Goal: Task Accomplishment & Management: Use online tool/utility

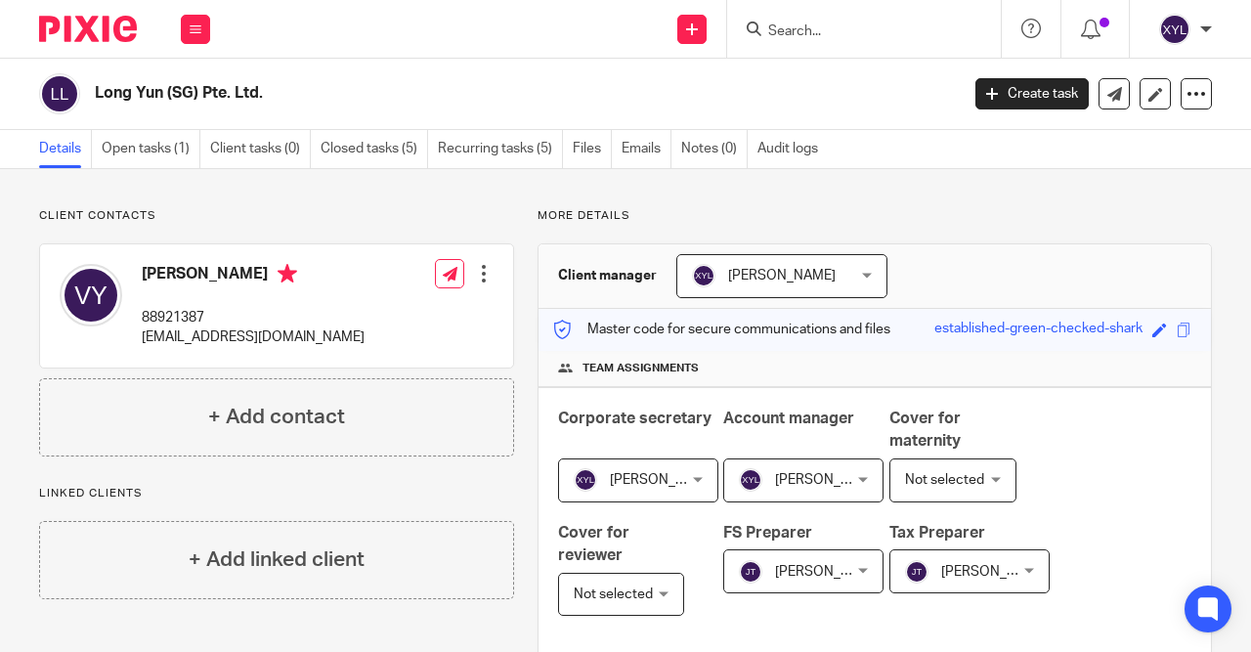
scroll to position [321, 0]
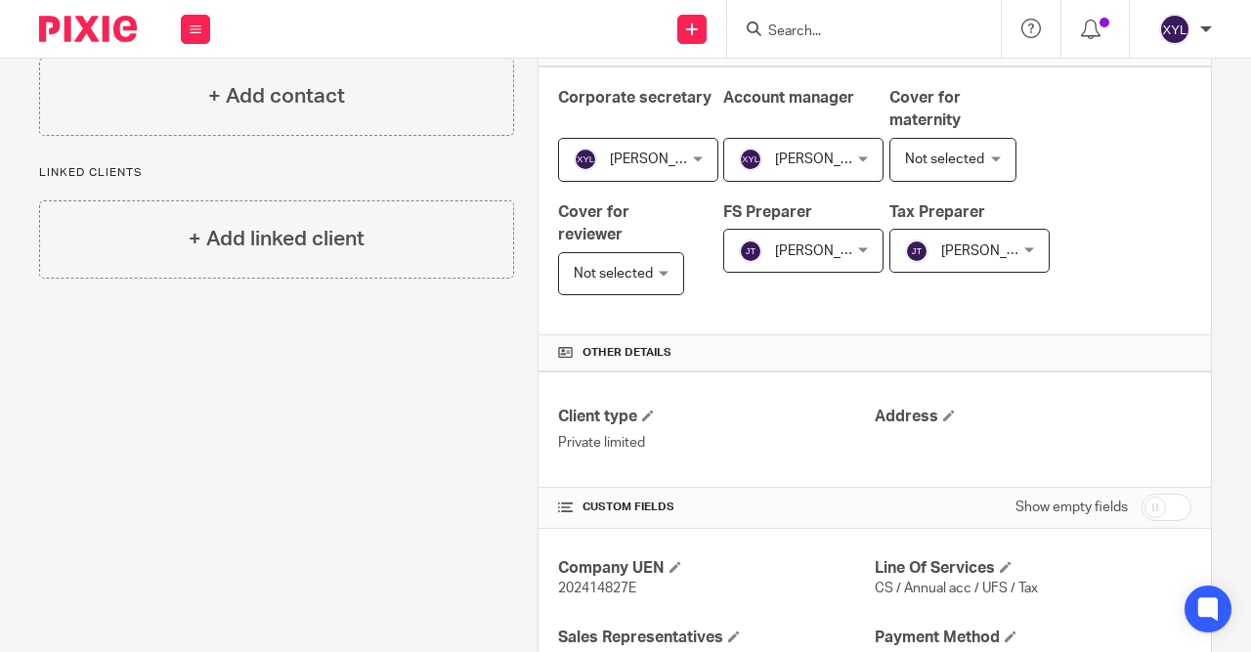
click at [92, 26] on img at bounding box center [88, 29] width 98 height 26
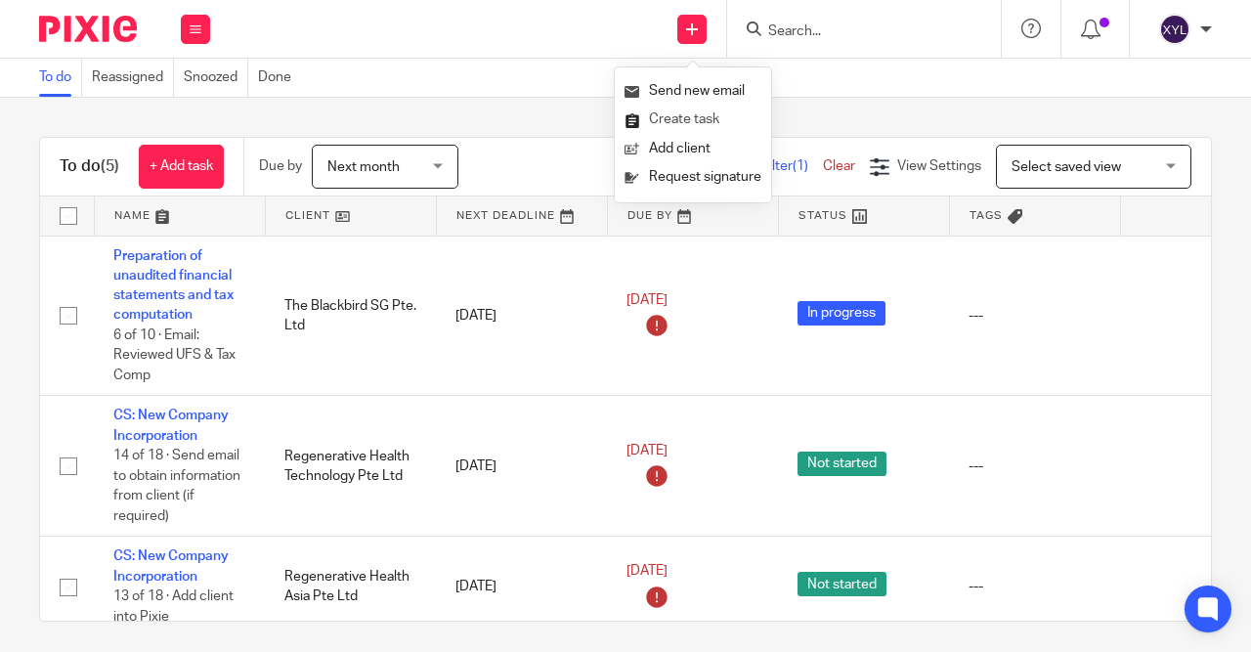
click at [683, 112] on link "Create task" at bounding box center [693, 120] width 137 height 28
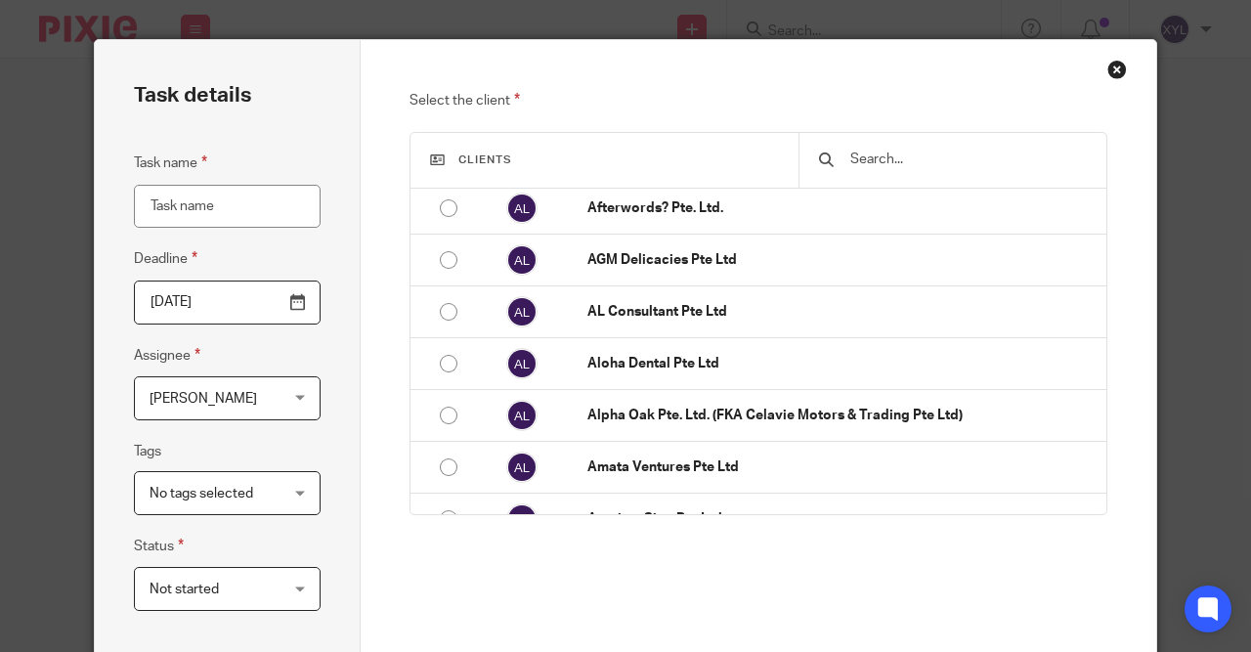
scroll to position [657, 0]
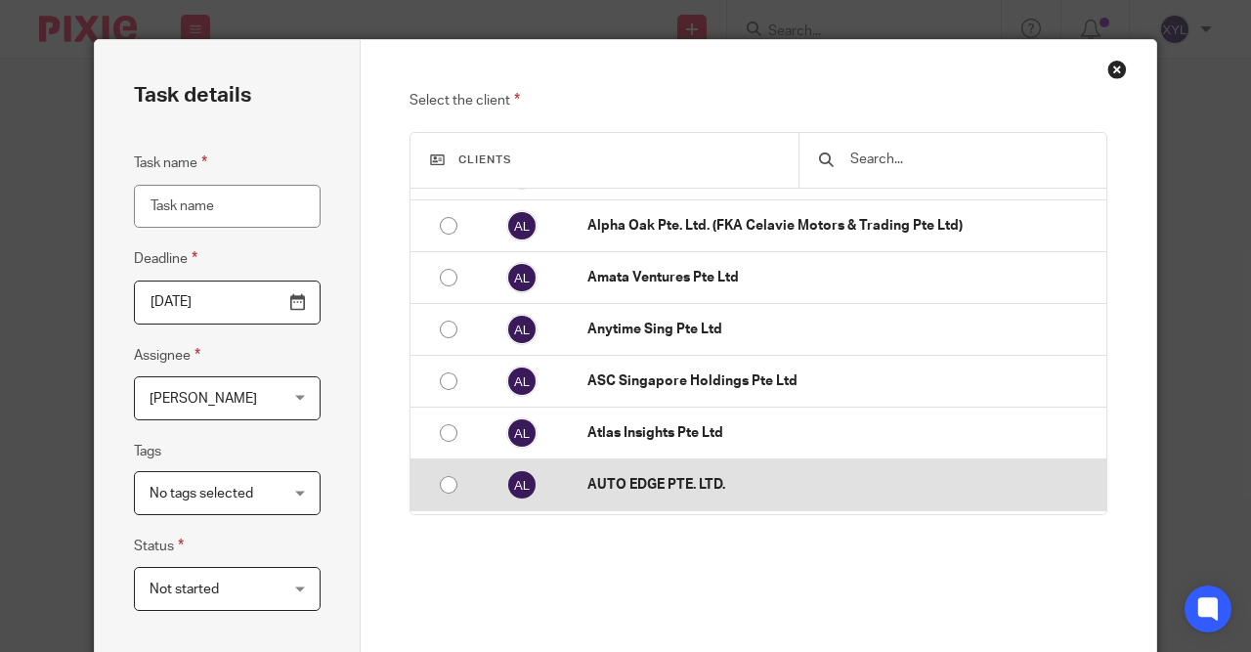
click at [599, 465] on td "AUTO EDGE PTE. LTD." at bounding box center [837, 485] width 539 height 52
radio input "false"
radio input "true"
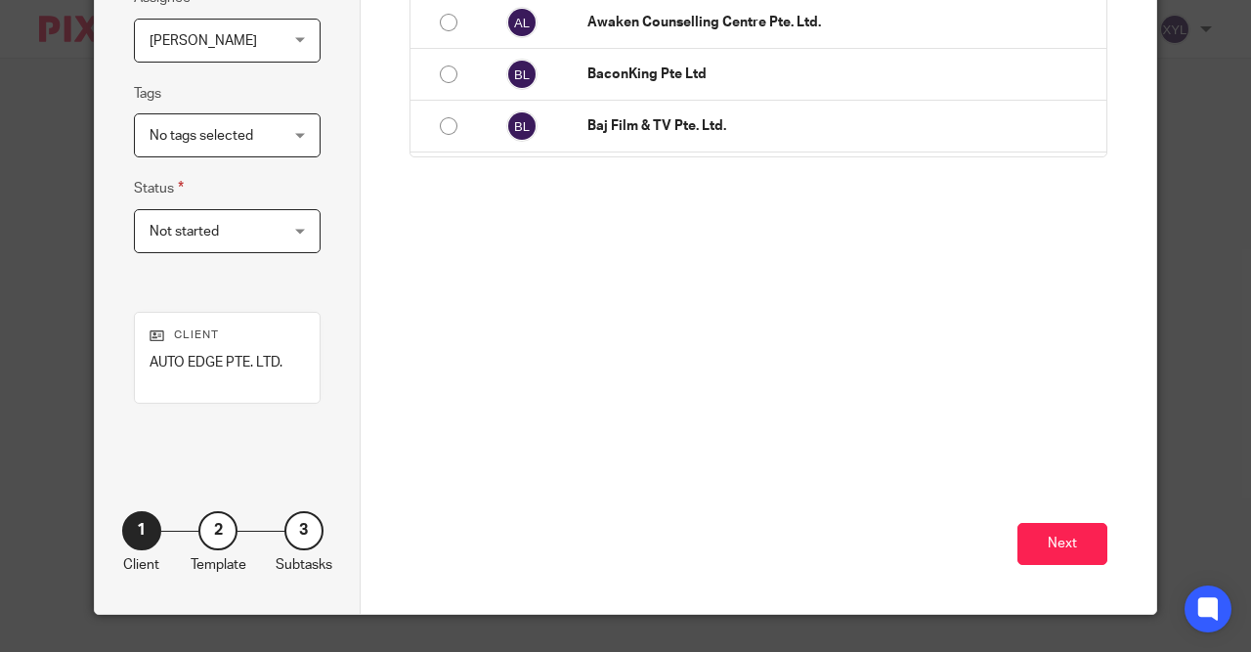
scroll to position [821, 0]
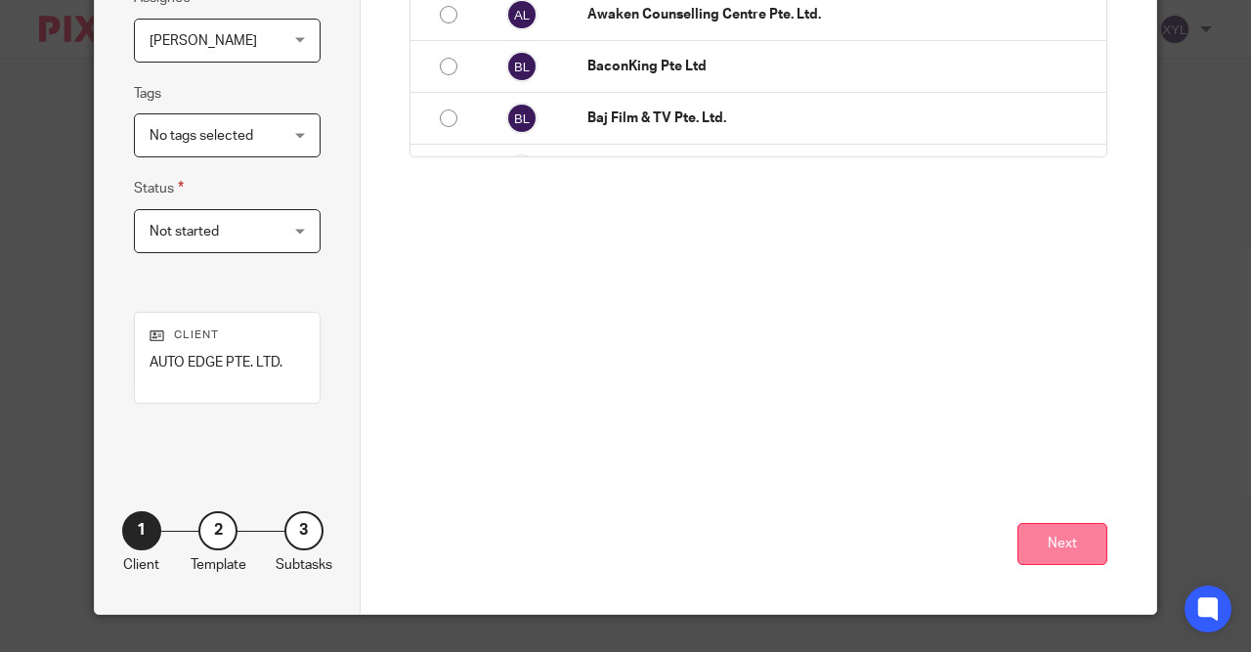
click at [1095, 544] on button "Next" at bounding box center [1063, 544] width 90 height 42
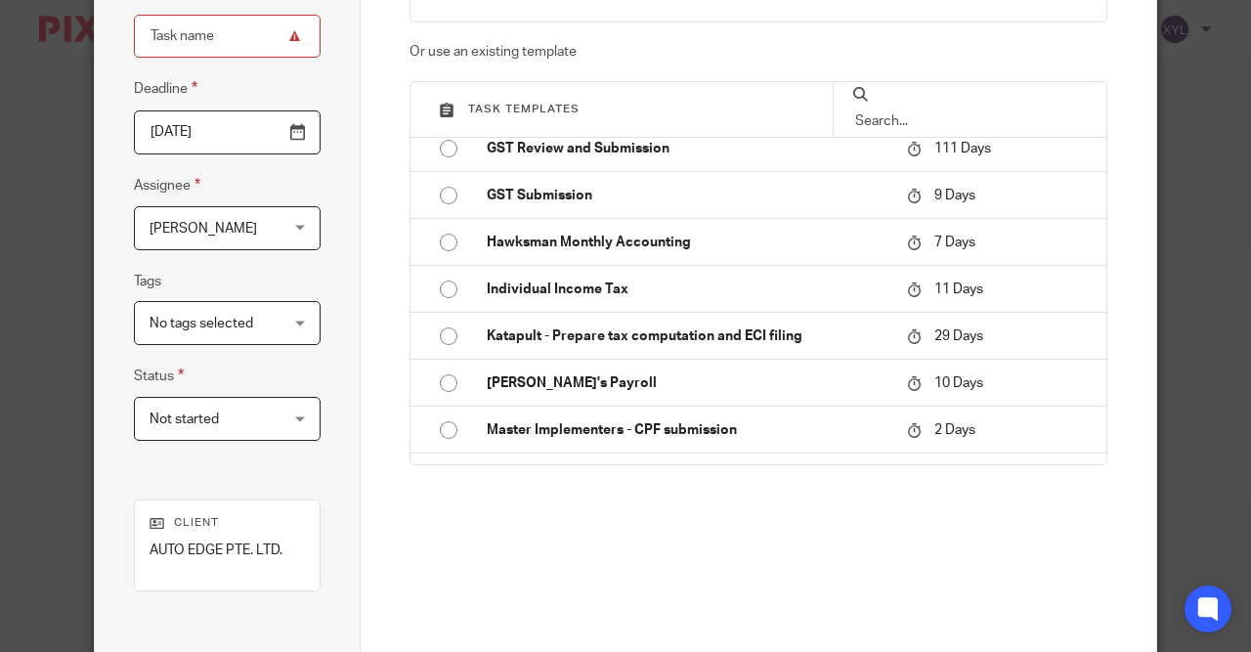
scroll to position [1752, 0]
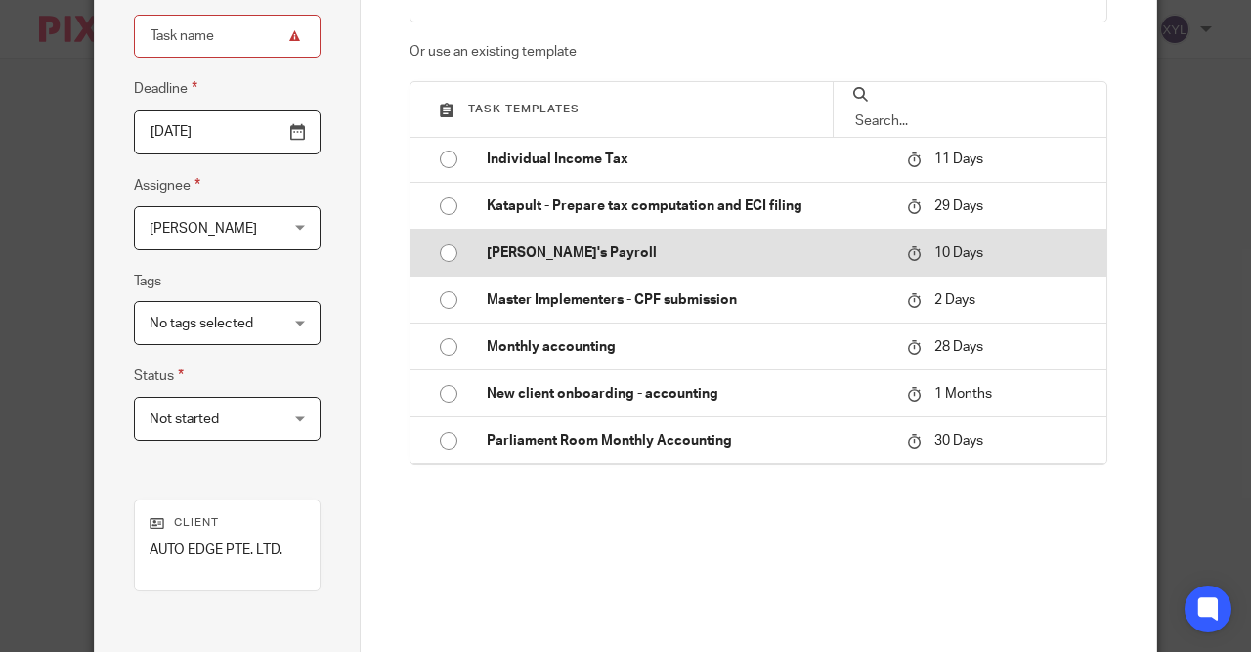
click at [623, 248] on p "[PERSON_NAME]'s Payroll" at bounding box center [688, 253] width 402 height 20
type input "[DATE]"
type input "[PERSON_NAME]'s Payroll"
checkbox input "false"
radio input "true"
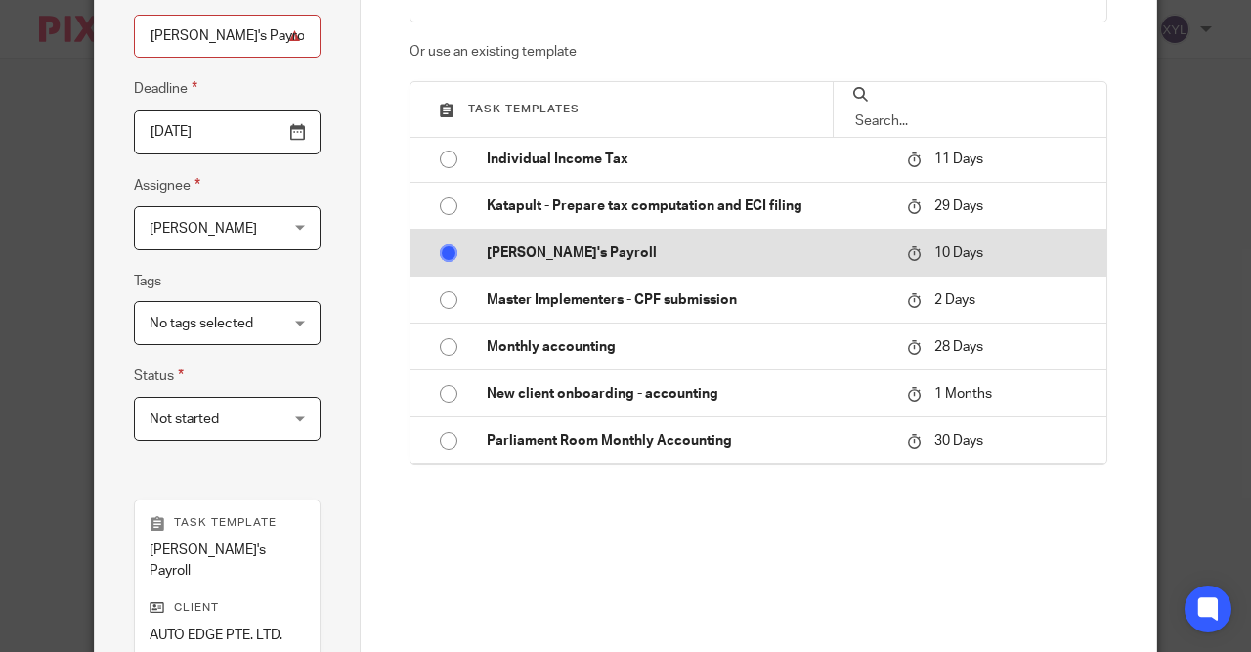
click at [623, 248] on p "[PERSON_NAME]'s Payroll" at bounding box center [688, 253] width 402 height 20
click at [444, 239] on input "radio" at bounding box center [448, 253] width 37 height 37
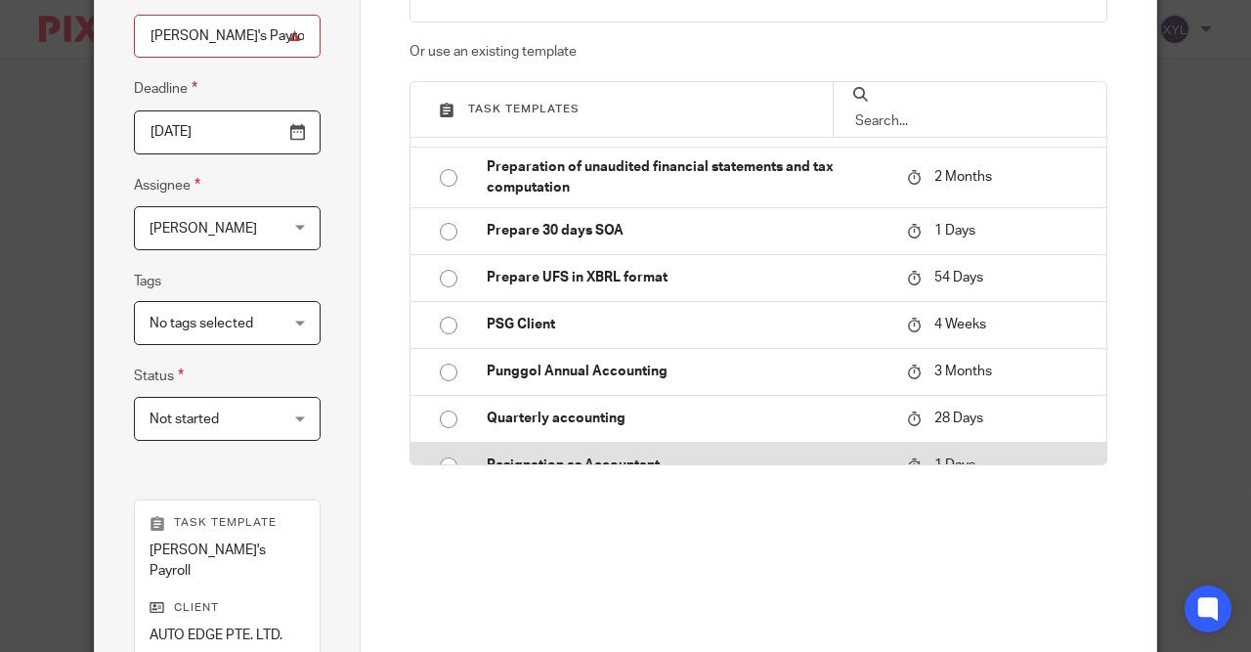
scroll to position [1998, 0]
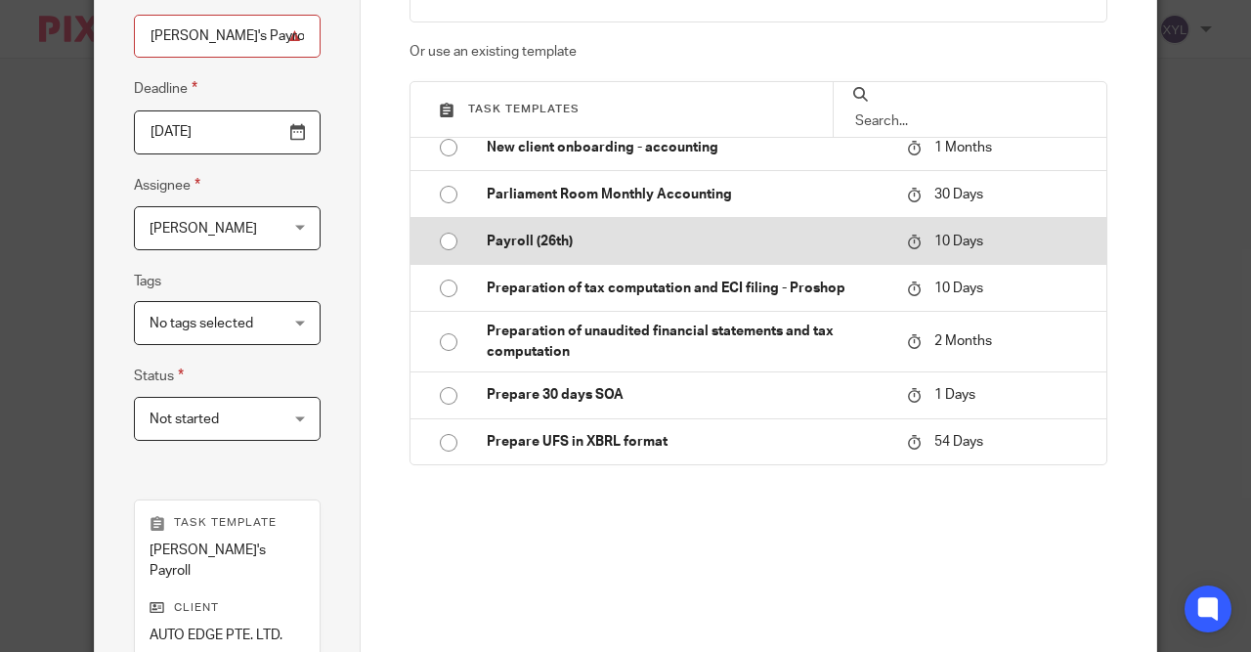
click at [536, 251] on td "Payroll (26th)" at bounding box center [682, 241] width 431 height 47
type input "Payroll (26th)"
radio input "false"
radio input "true"
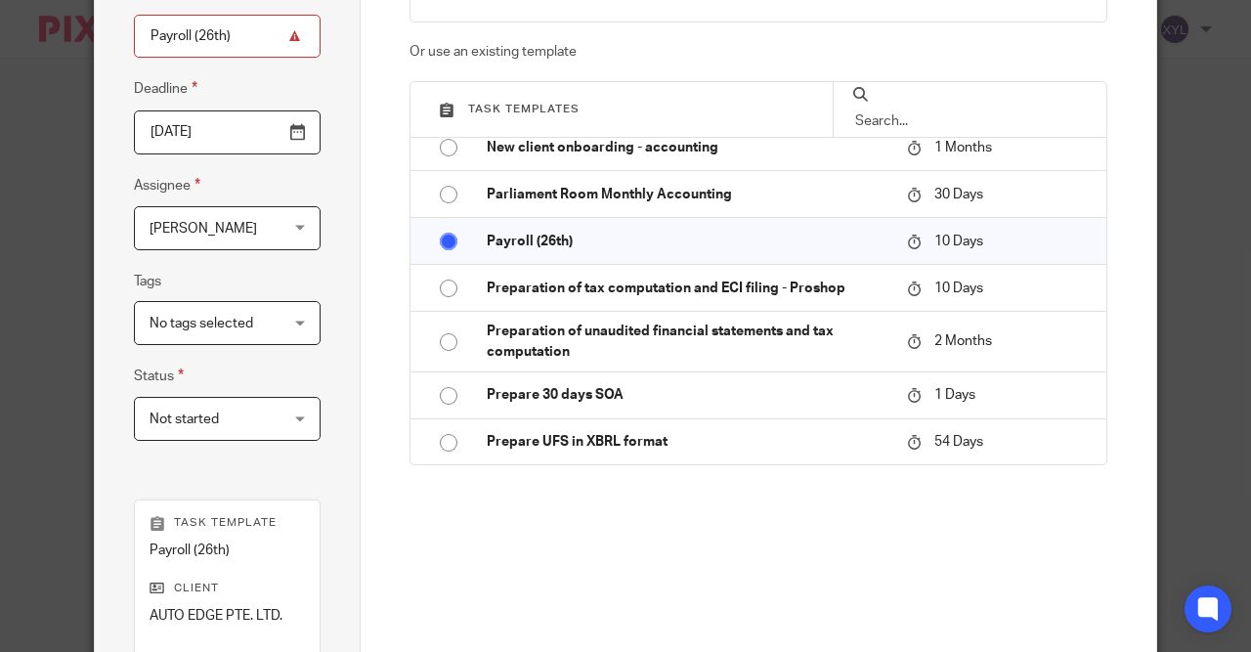
scroll to position [423, 0]
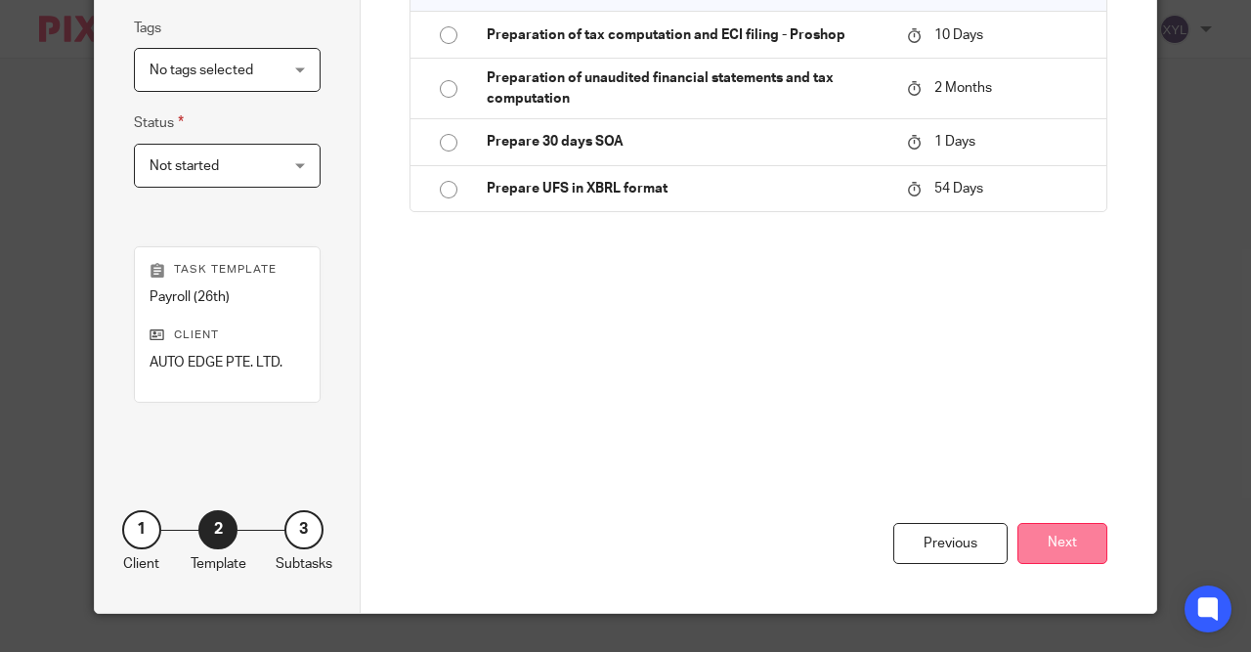
click at [1035, 531] on button "Next" at bounding box center [1063, 544] width 90 height 42
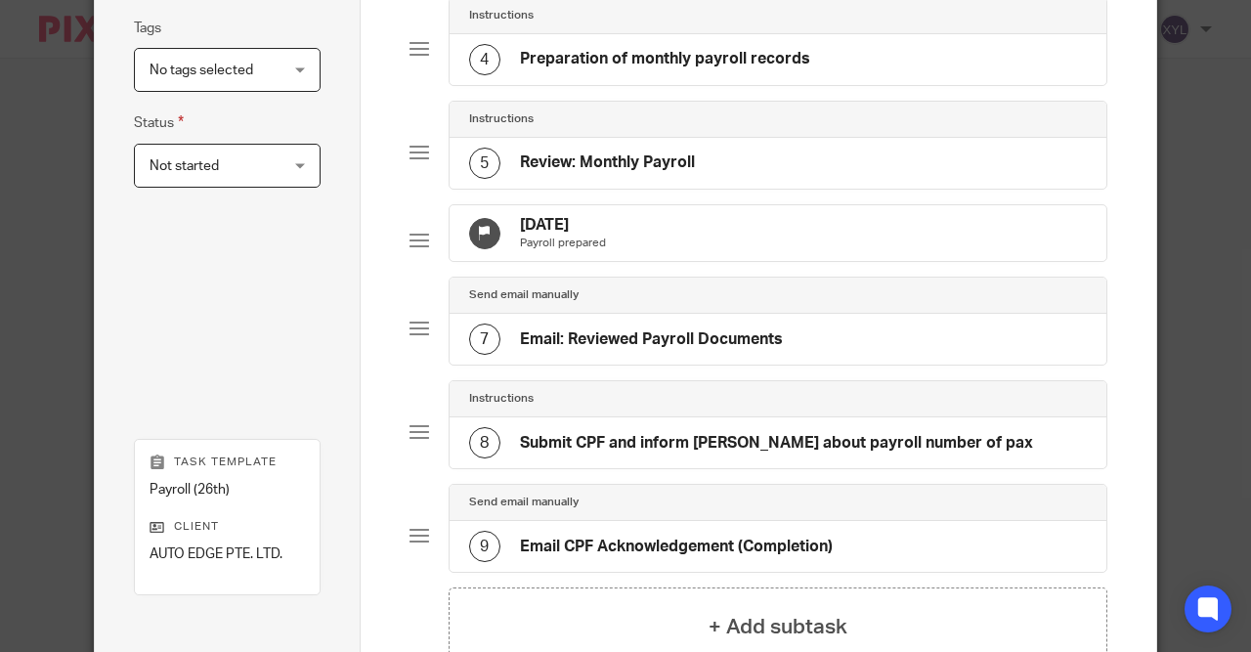
scroll to position [142, 0]
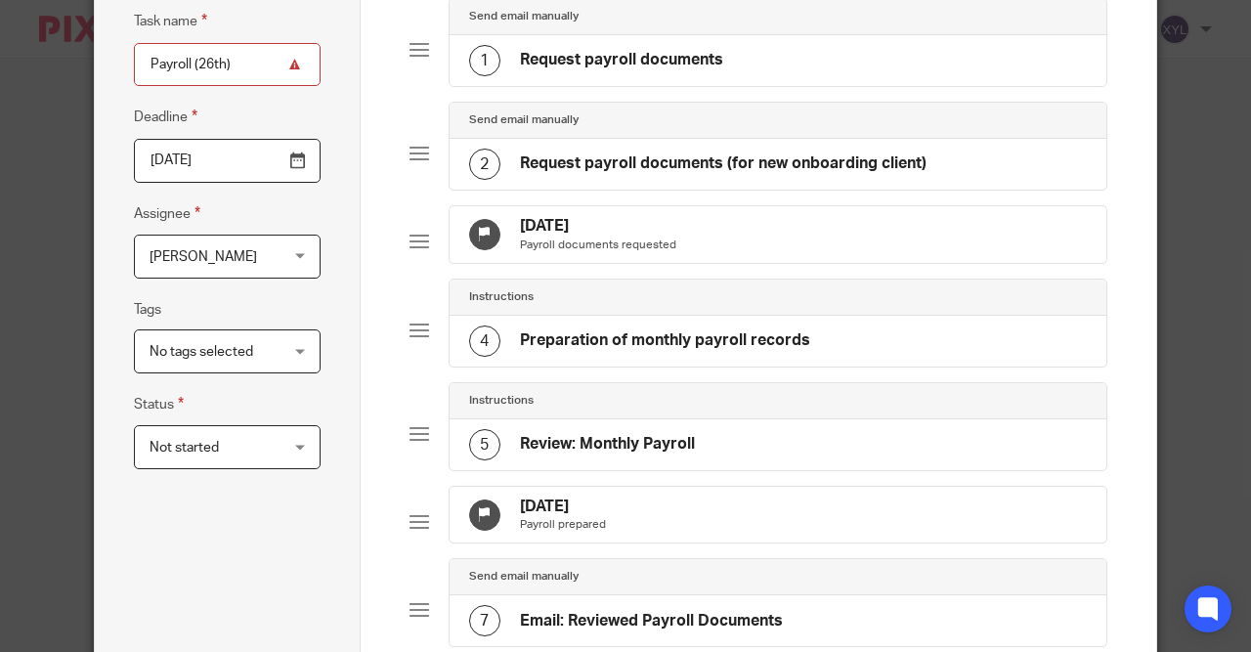
click at [673, 181] on div "2 Request payroll documents (for new onboarding client)" at bounding box center [779, 164] width 658 height 51
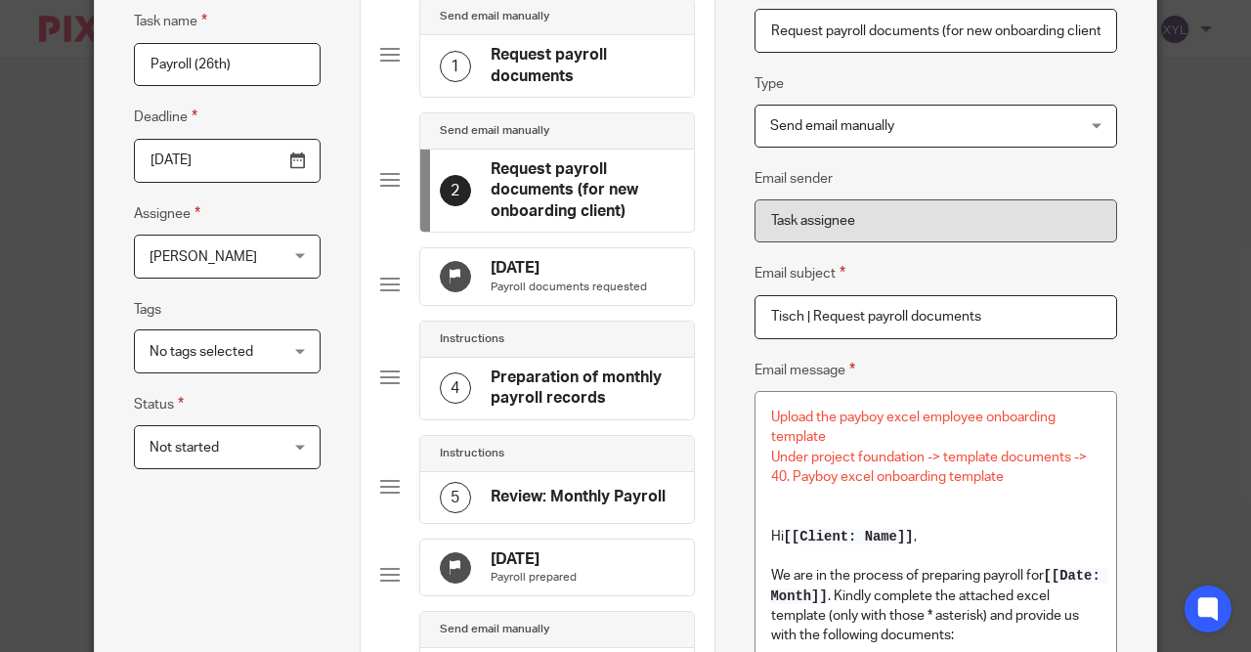
scroll to position [236, 0]
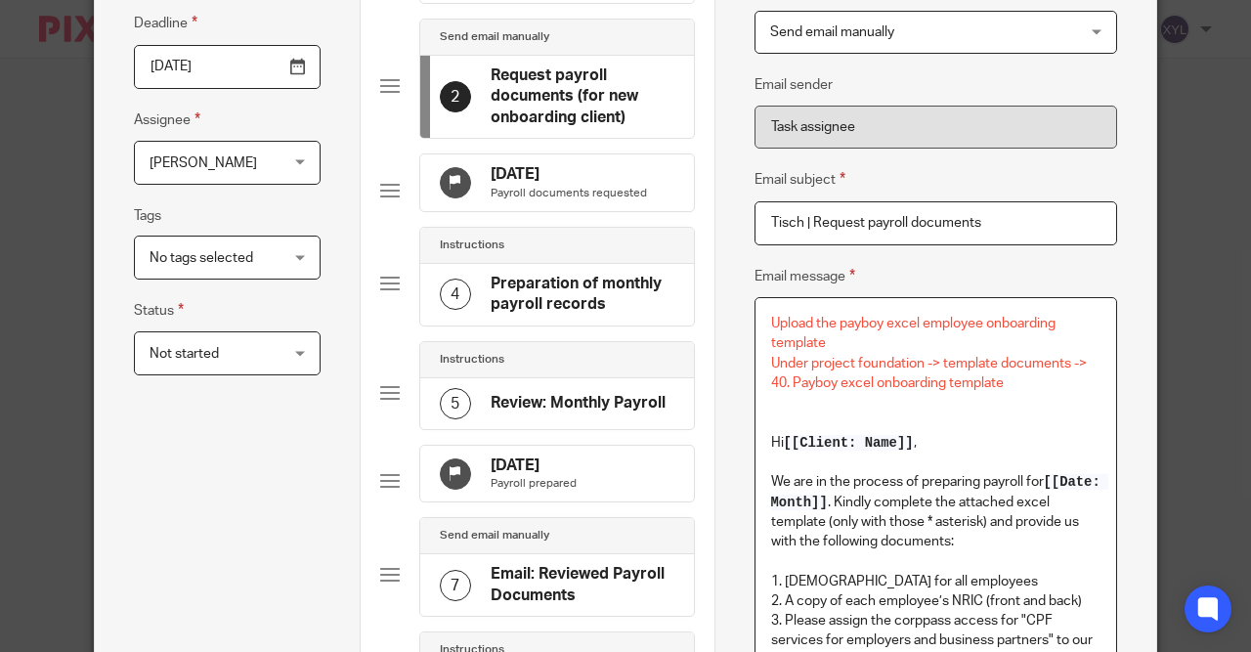
click at [881, 458] on p at bounding box center [936, 463] width 330 height 20
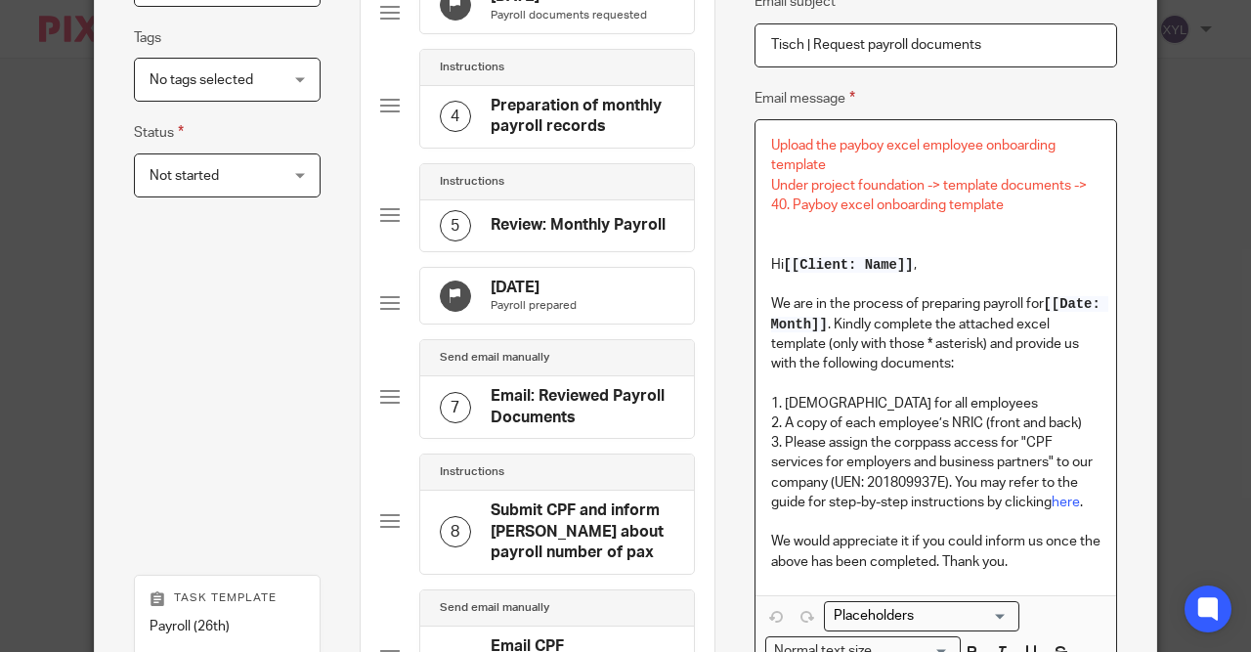
scroll to position [423, 0]
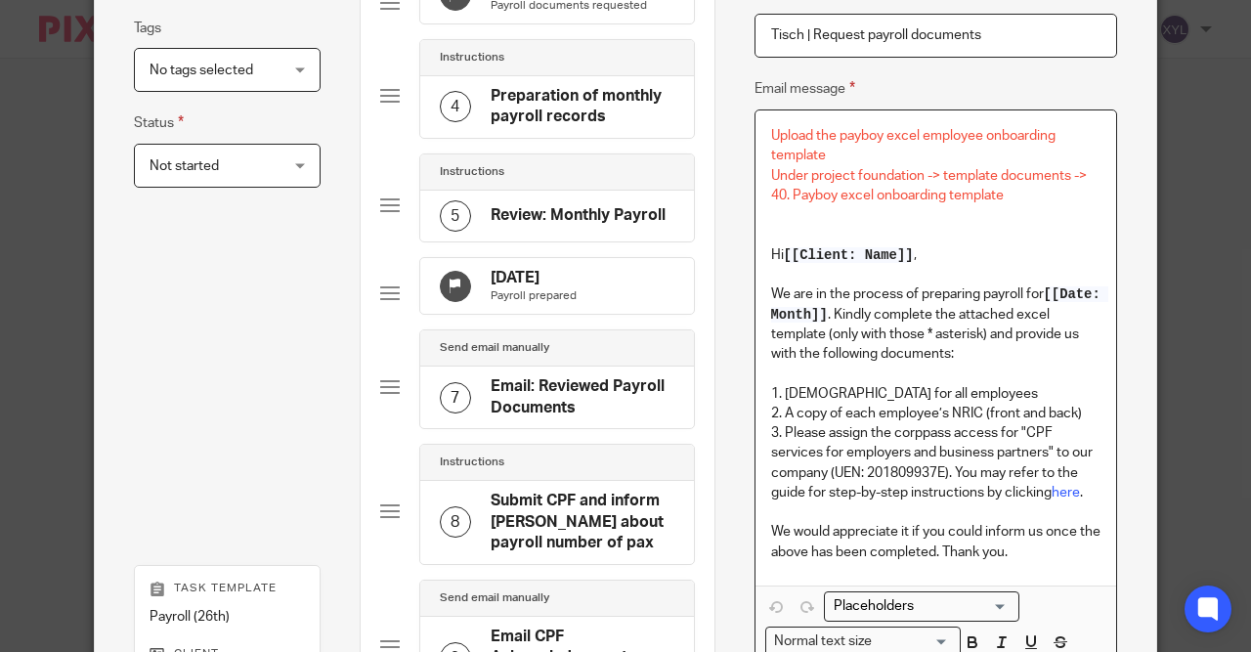
click at [562, 226] on h4 "Review: Monthly Payroll" at bounding box center [578, 215] width 175 height 21
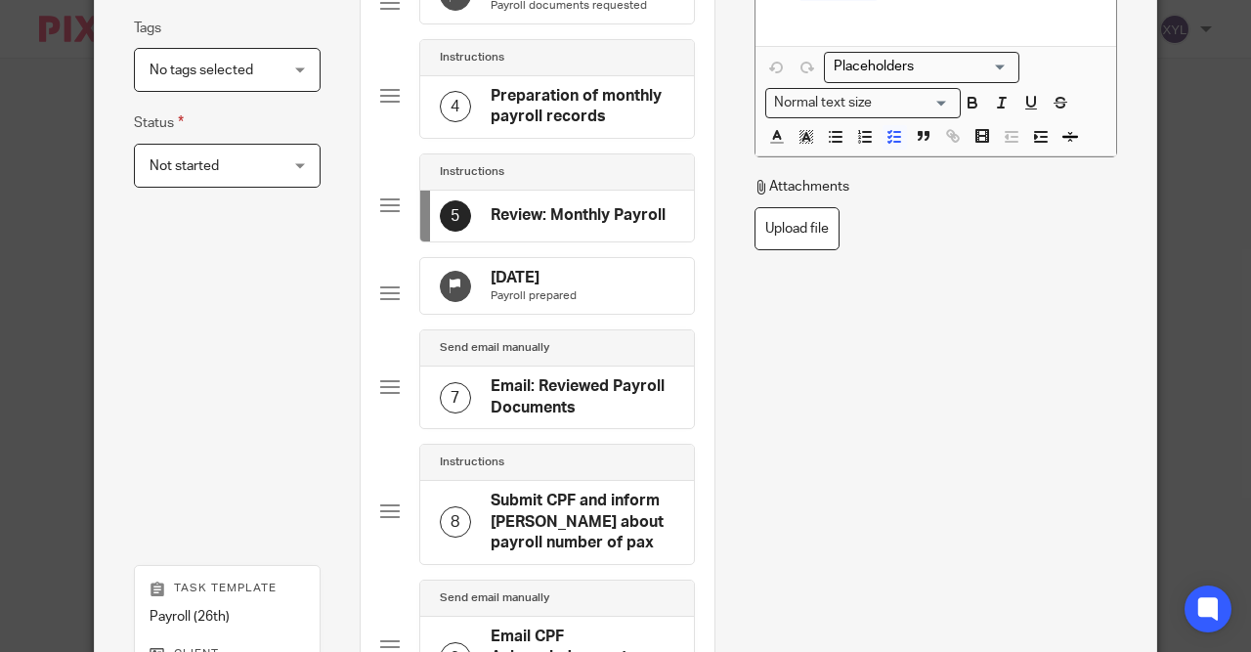
click at [532, 281] on h4 "[DATE]" at bounding box center [534, 278] width 86 height 21
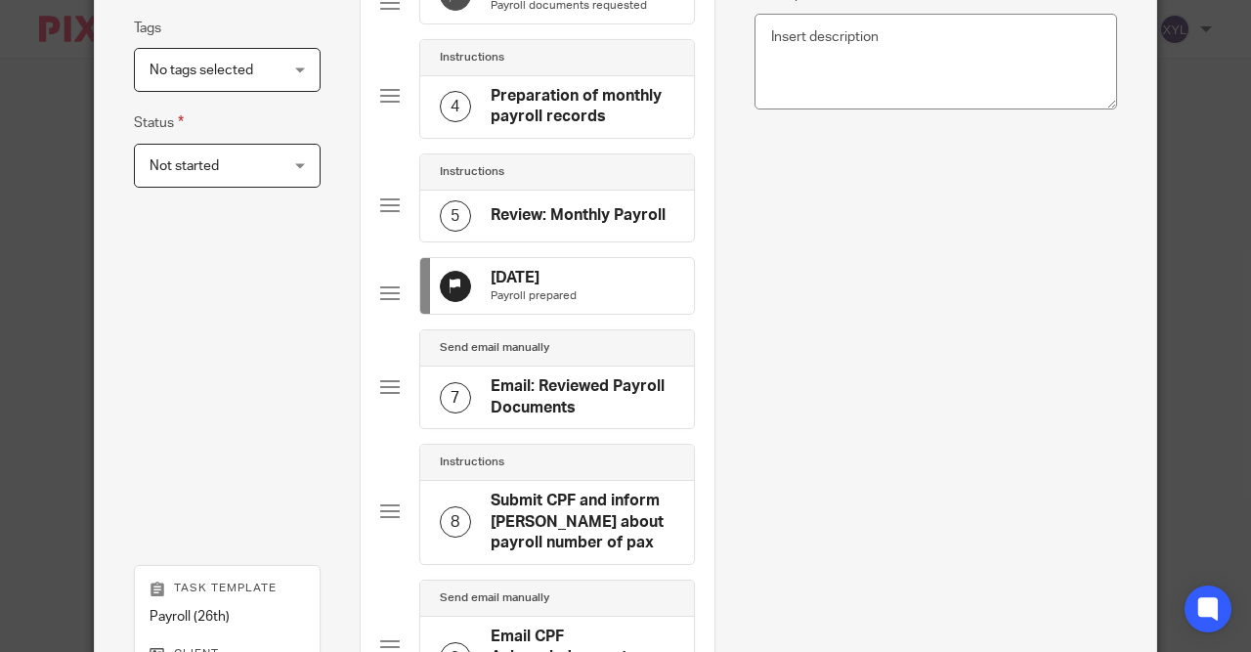
click at [578, 394] on div "7 Email: Reviewed Payroll Documents" at bounding box center [557, 398] width 274 height 62
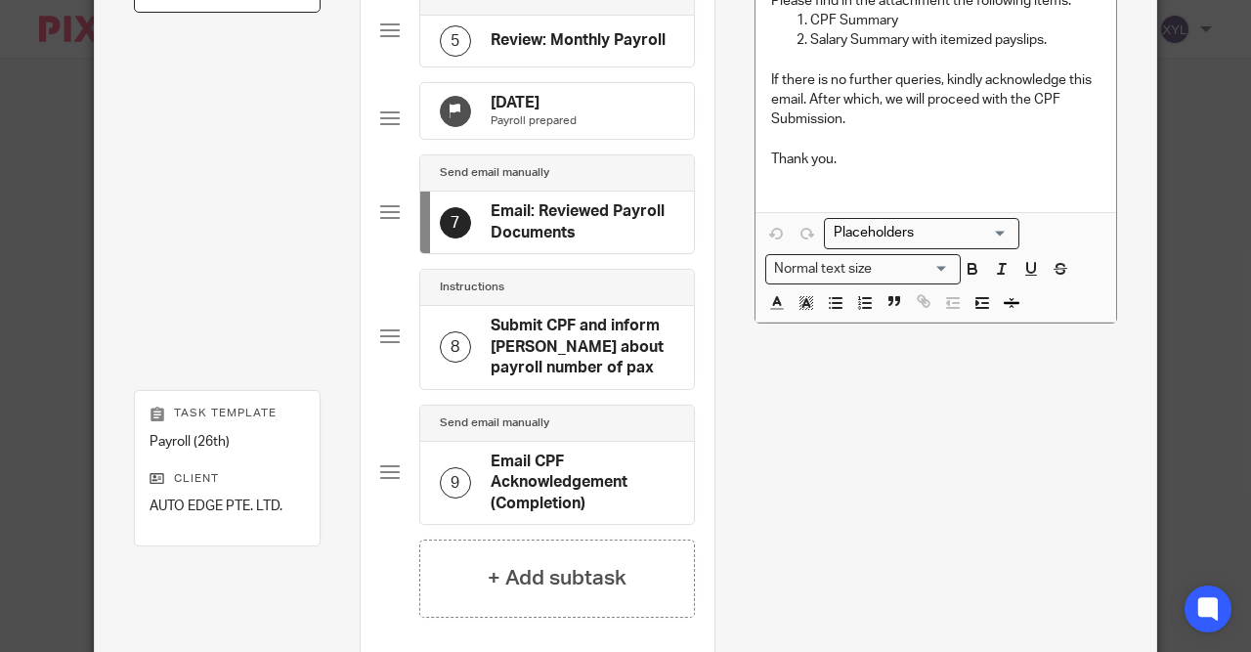
scroll to position [599, 0]
click at [543, 480] on h4 "Email CPF Acknowledgement (Completion)" at bounding box center [583, 482] width 184 height 63
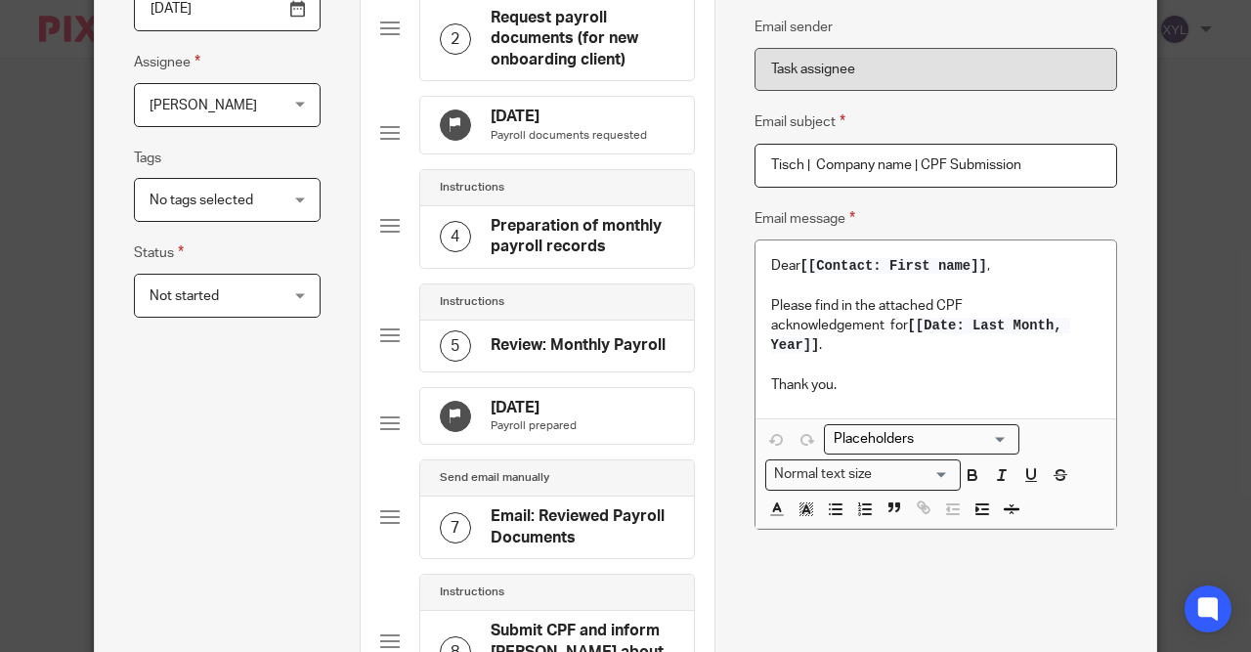
scroll to position [473, 0]
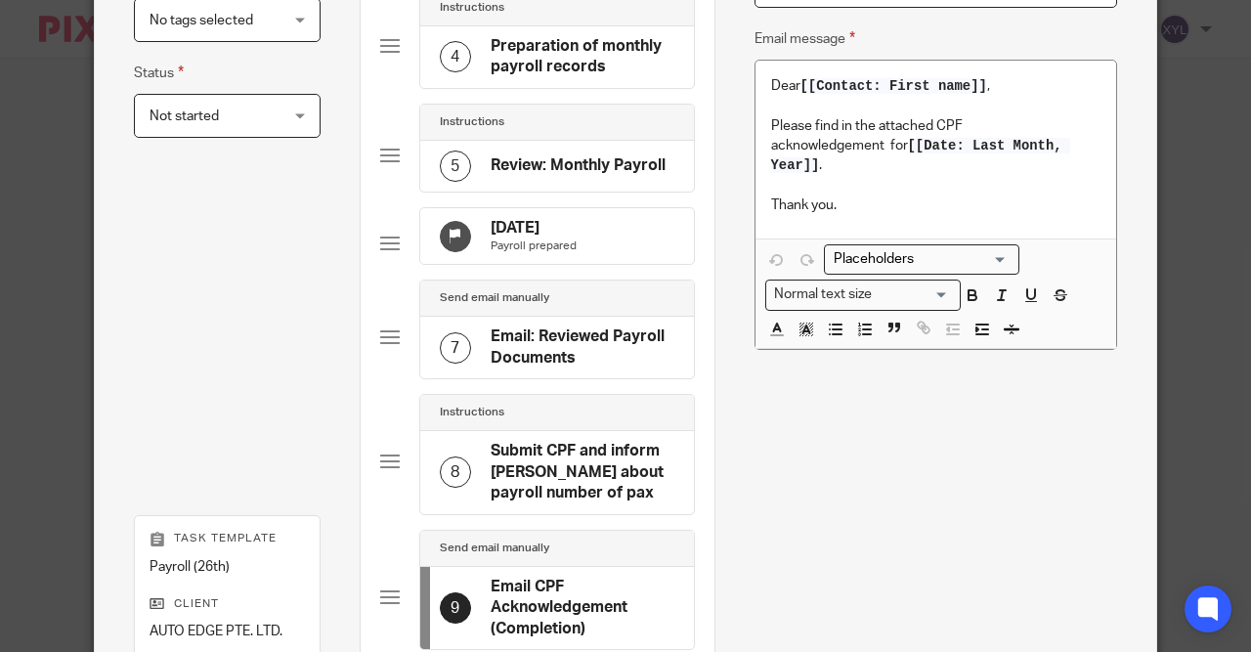
click at [523, 464] on div "8 Submit CPF and inform [PERSON_NAME] about payroll number of pax" at bounding box center [557, 472] width 274 height 82
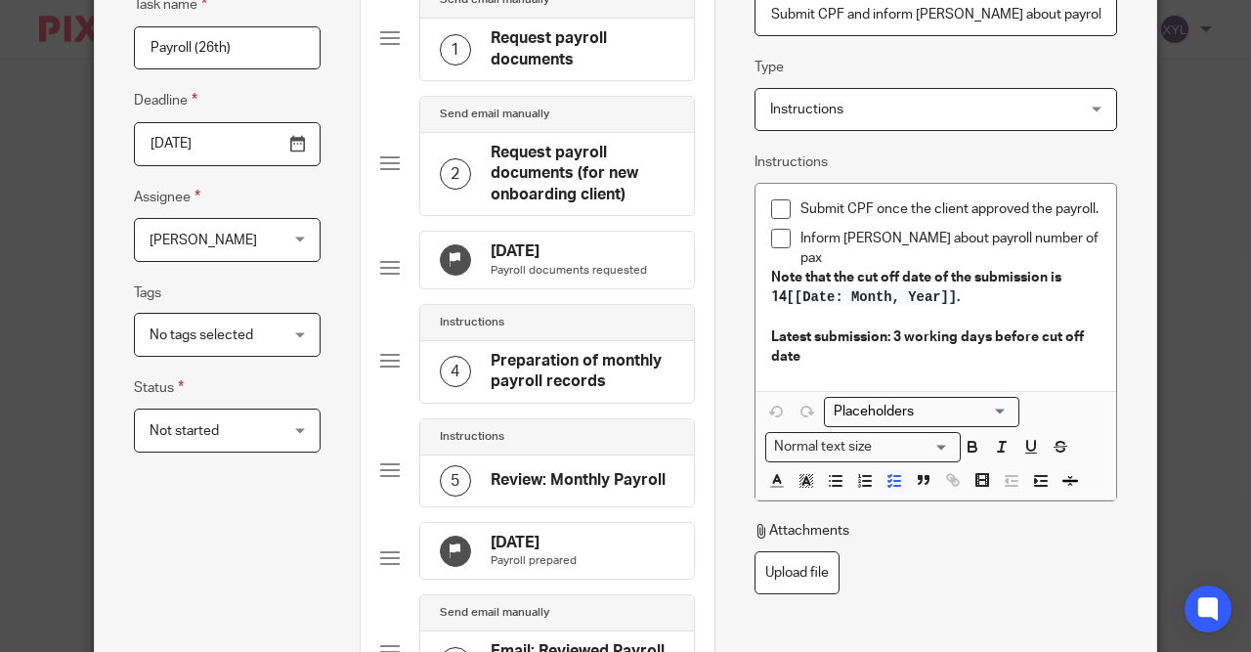
scroll to position [157, 0]
click at [552, 373] on h4 "Preparation of monthly payroll records" at bounding box center [583, 373] width 184 height 42
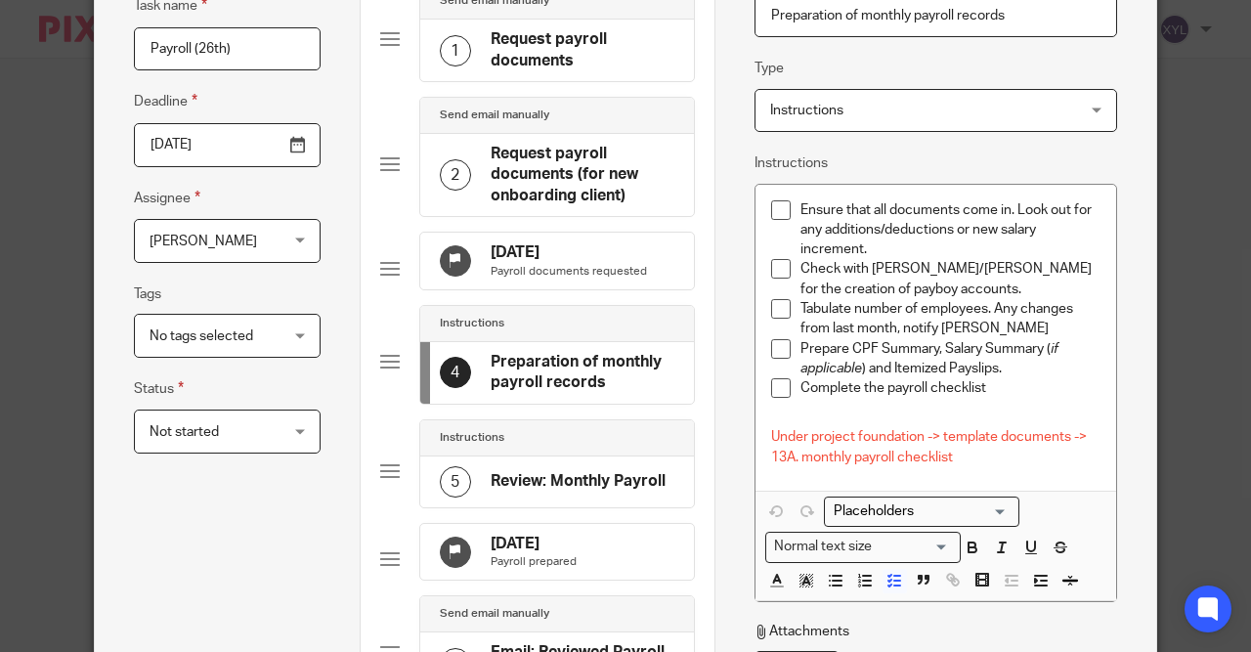
scroll to position [170, 0]
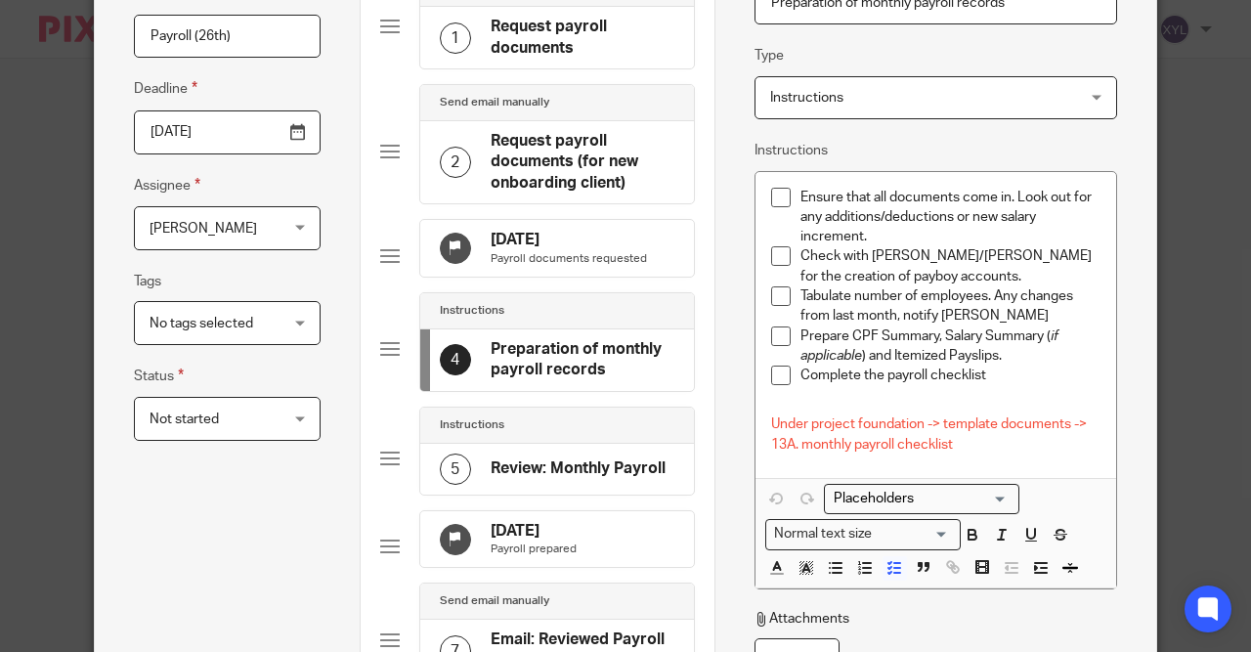
click at [520, 478] on h4 "Review: Monthly Payroll" at bounding box center [578, 468] width 175 height 21
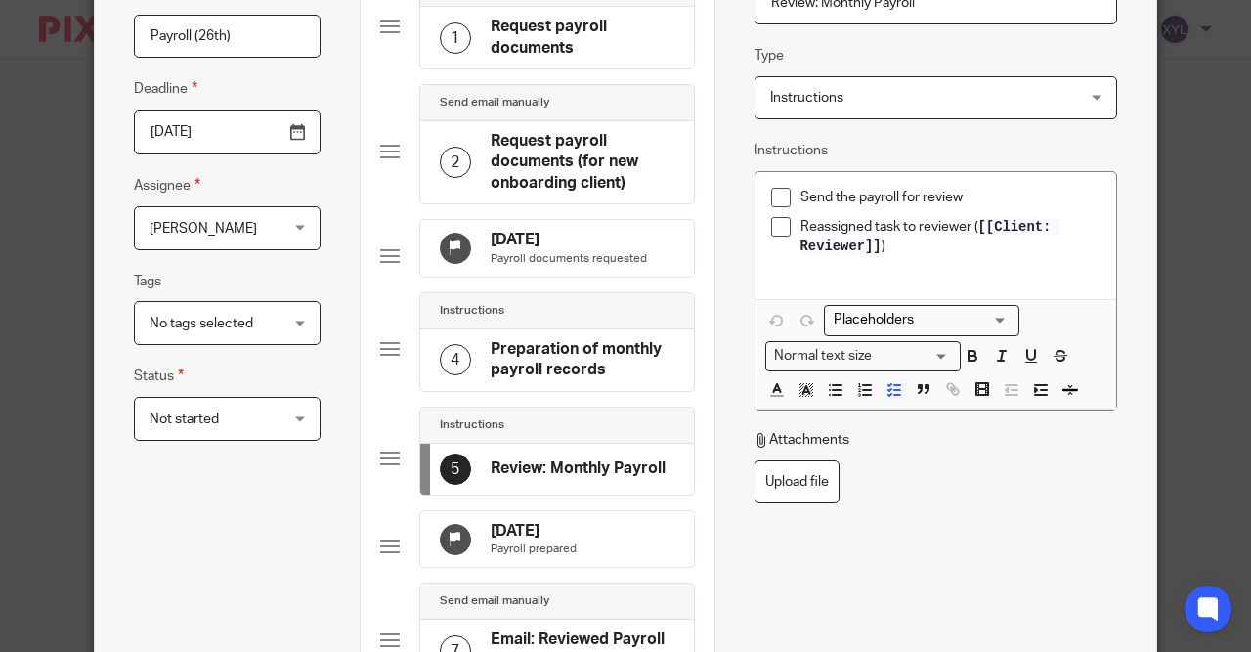
click at [552, 185] on h4 "Request payroll documents (for new onboarding client)" at bounding box center [583, 162] width 184 height 63
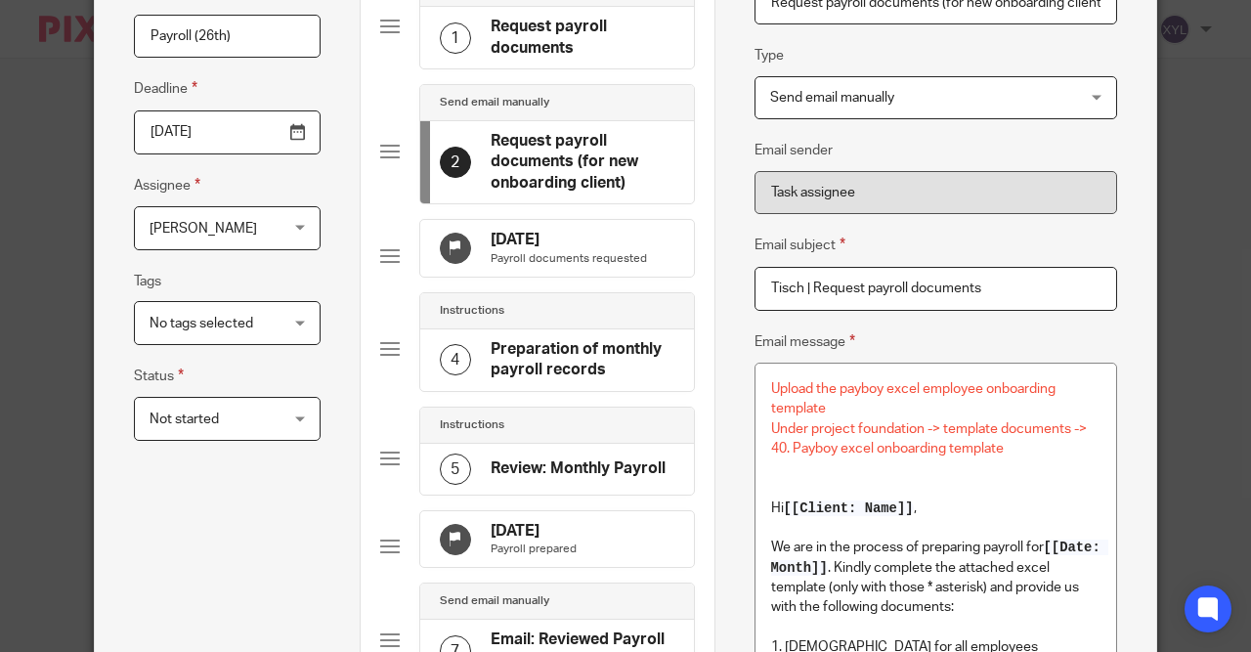
click at [572, 343] on div "4 Preparation of monthly payroll records" at bounding box center [557, 360] width 274 height 62
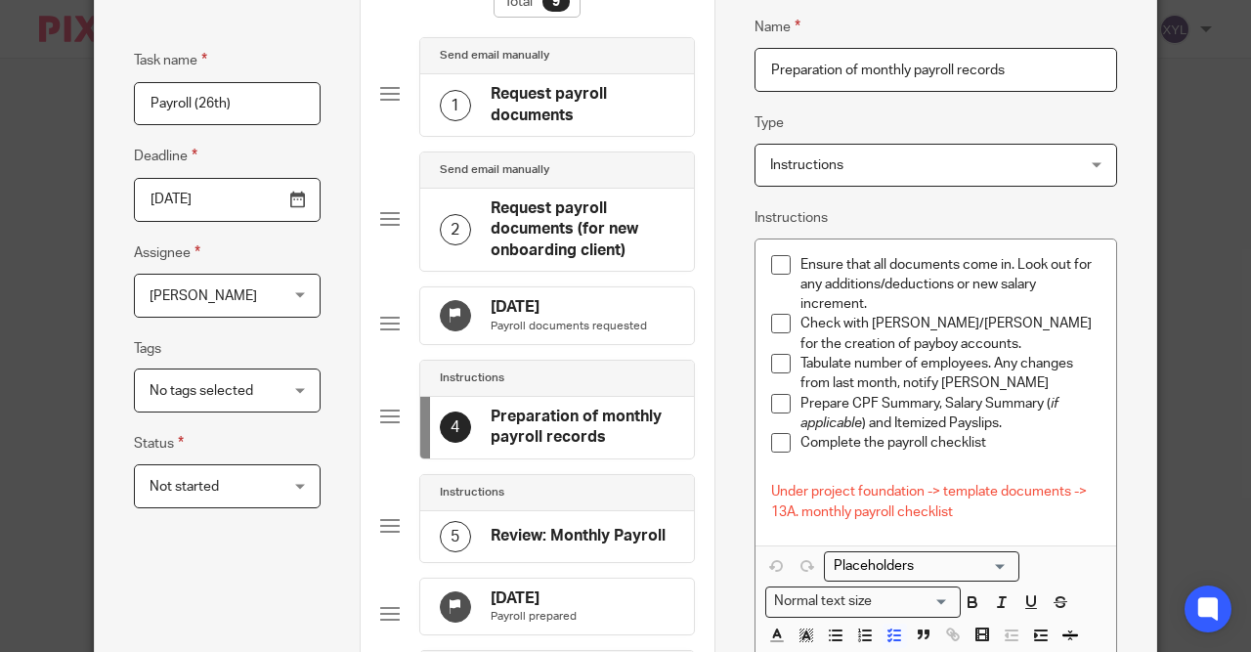
scroll to position [76, 0]
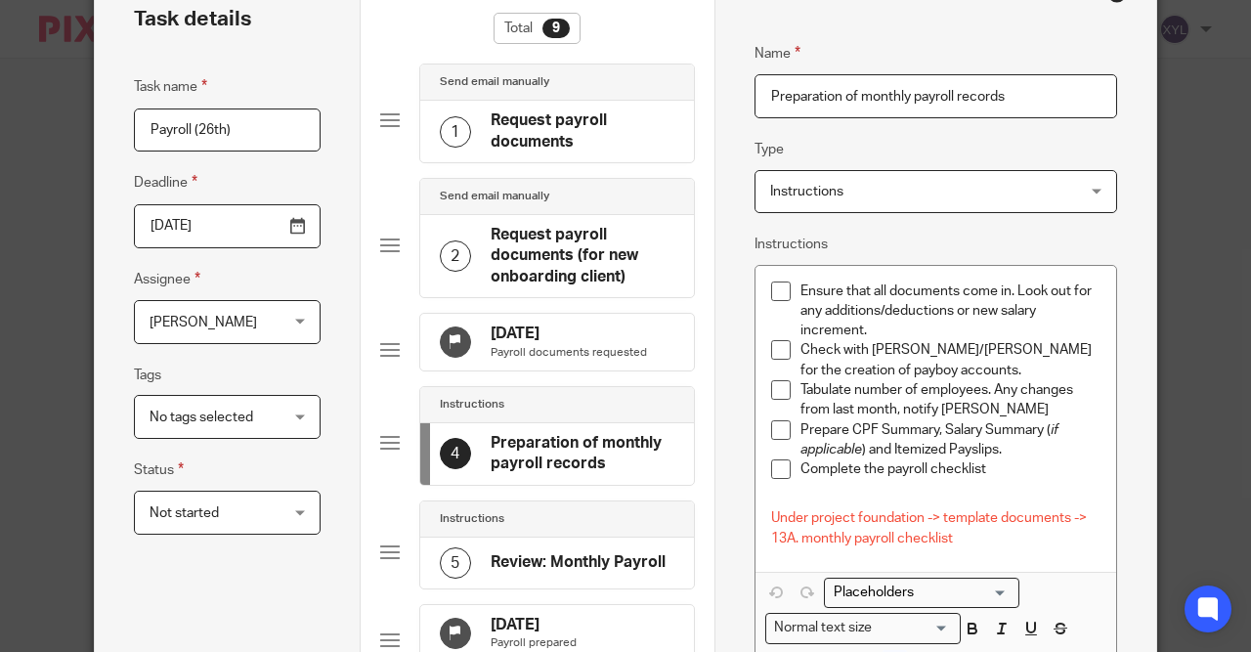
click at [570, 258] on h4 "Request payroll documents (for new onboarding client)" at bounding box center [583, 256] width 184 height 63
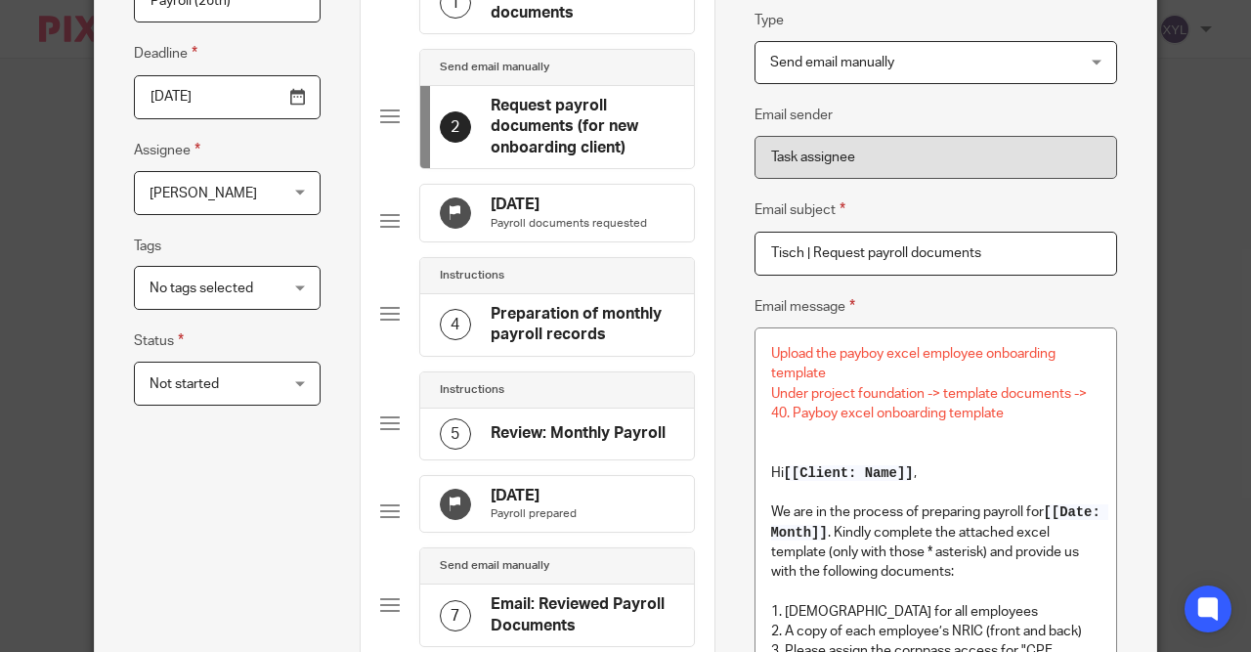
scroll to position [411, 0]
